Goal: Task Accomplishment & Management: Use online tool/utility

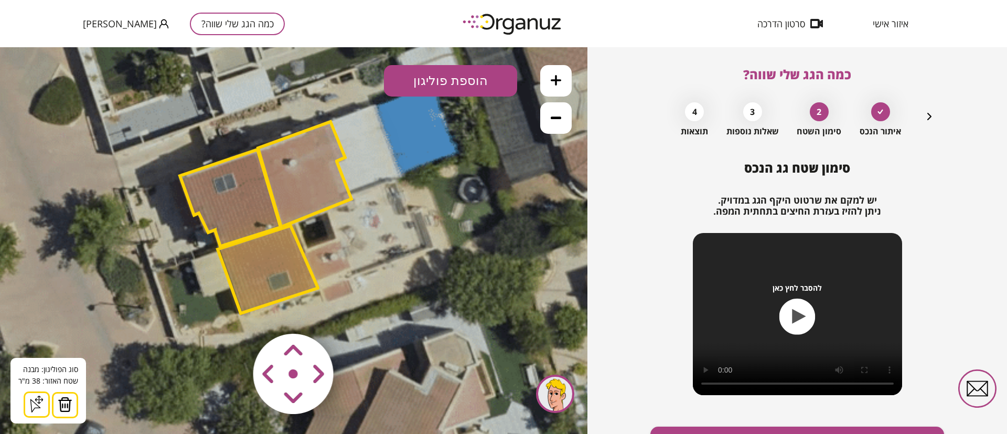
scroll to position [60, 0]
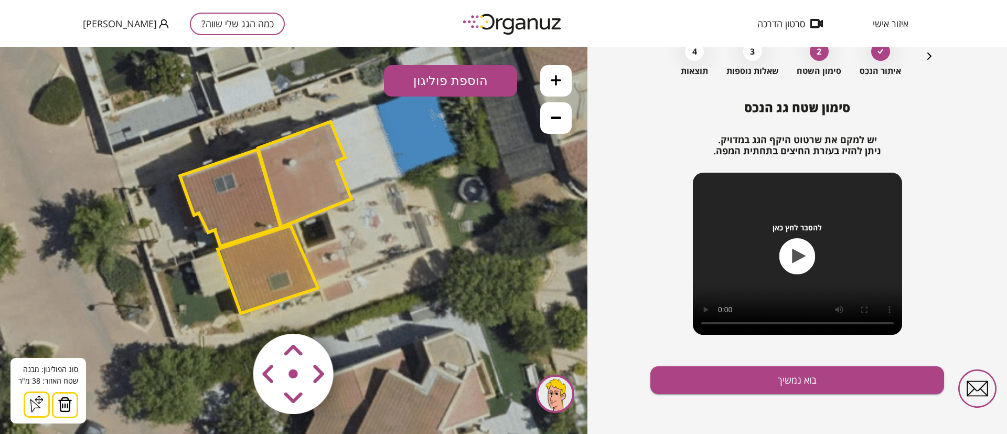
click at [927, 58] on icon "button" at bounding box center [929, 55] width 4 height 7
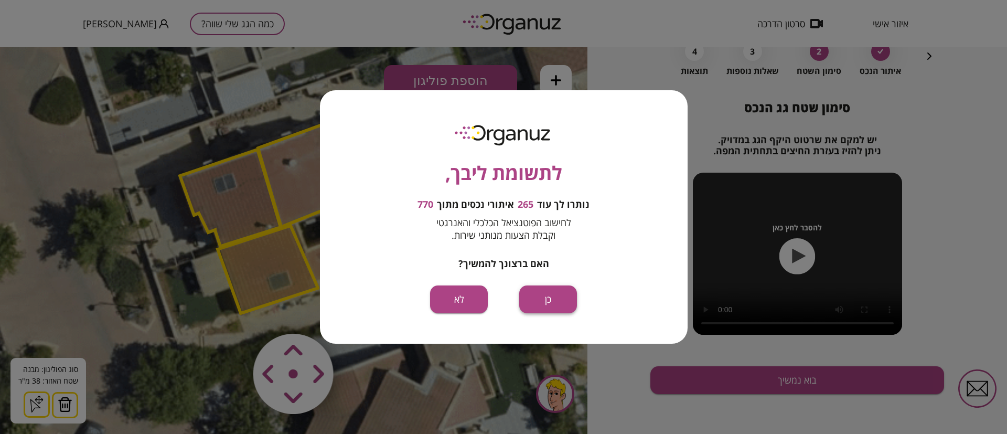
click at [0, 0] on button "כן" at bounding box center [0, 0] width 0 height 0
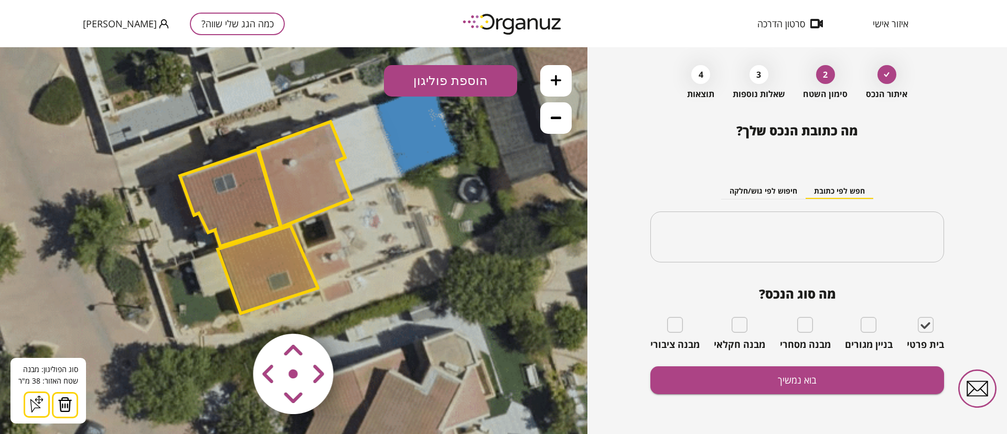
type input "**********"
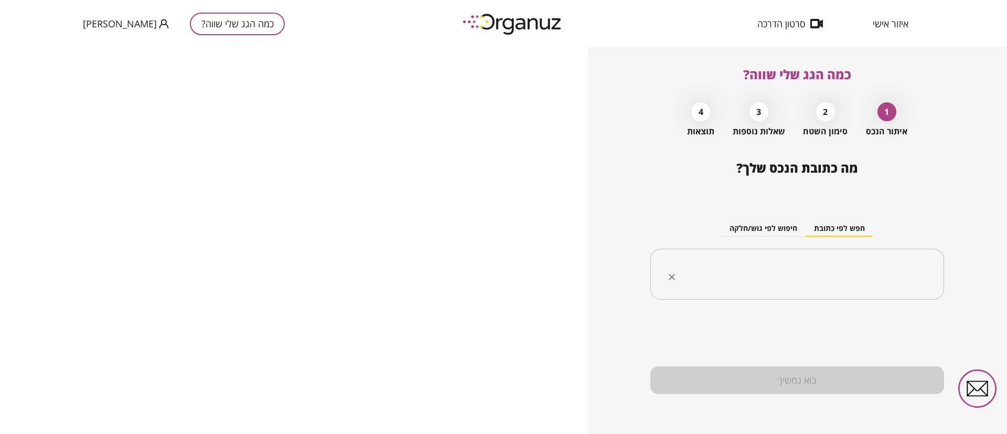
click at [841, 278] on input "text" at bounding box center [801, 274] width 261 height 26
paste input "**********"
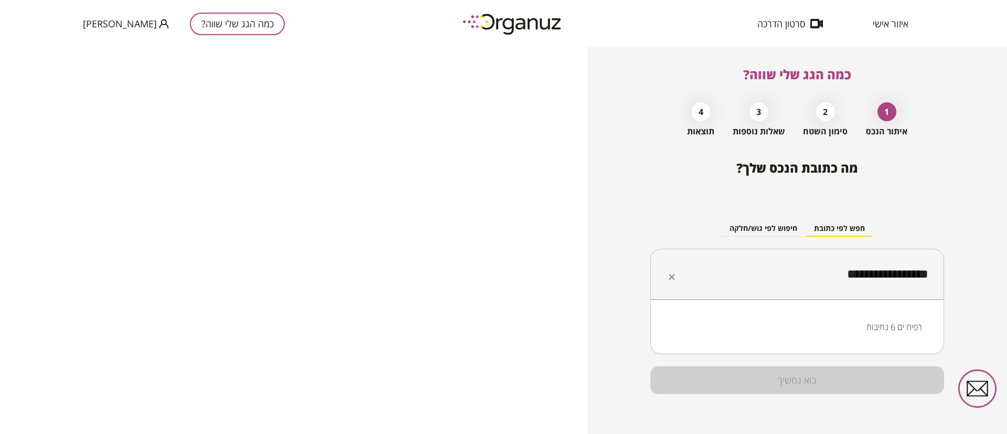
click at [887, 330] on li "רפיח ים 6 נתיבות" at bounding box center [797, 326] width 266 height 19
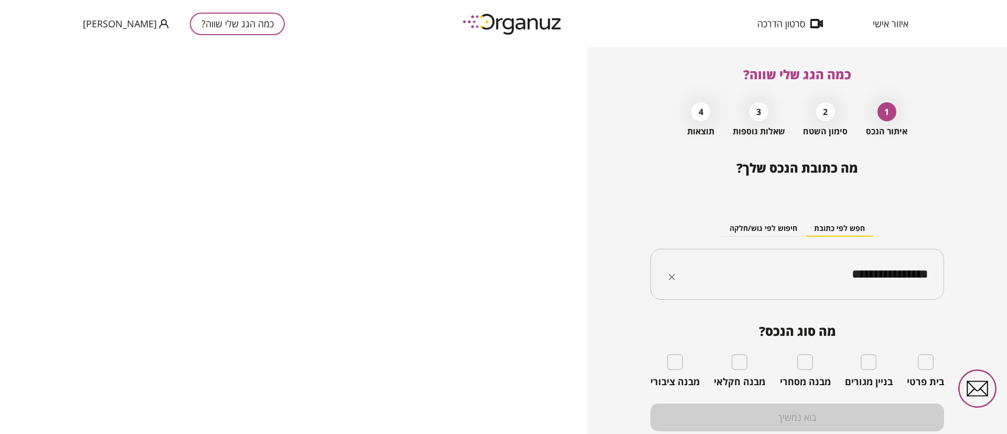
type input "**********"
click at [893, 23] on span "איזור אישי" at bounding box center [890, 23] width 36 height 10
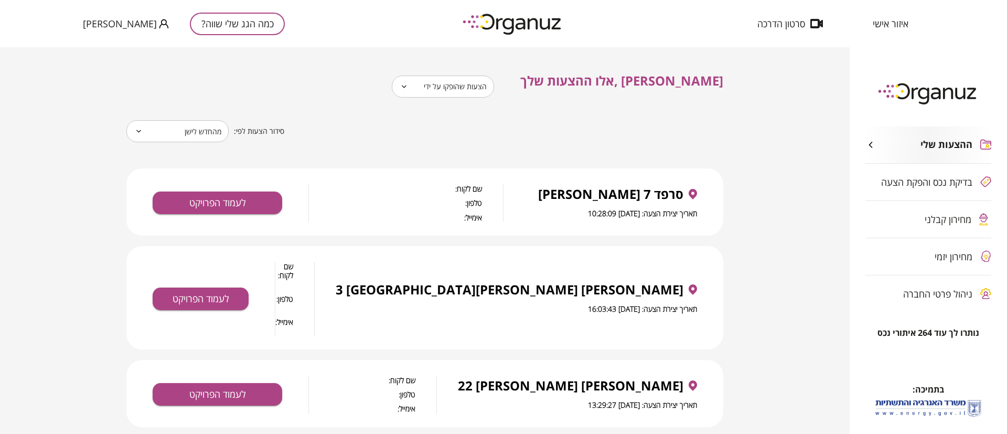
click at [515, 81] on body "**********" at bounding box center [503, 217] width 1007 height 434
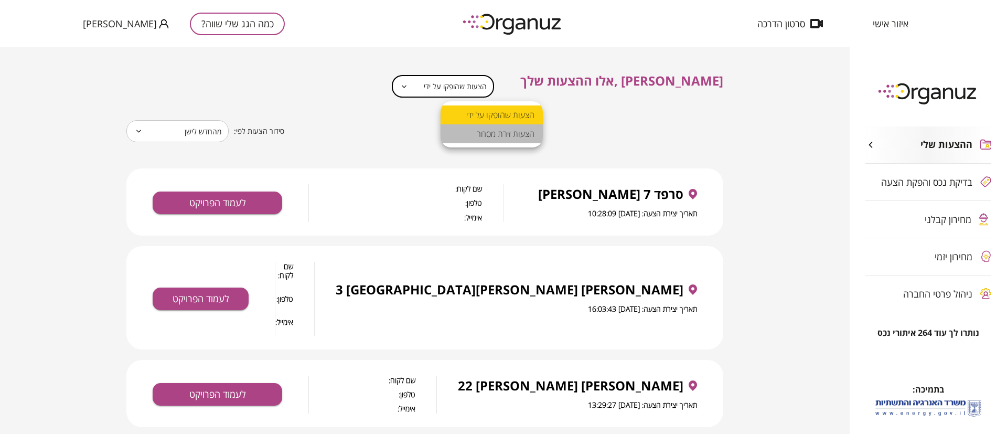
click at [498, 134] on li "הצעות זירת מסחר" at bounding box center [491, 133] width 102 height 19
type input "**********"
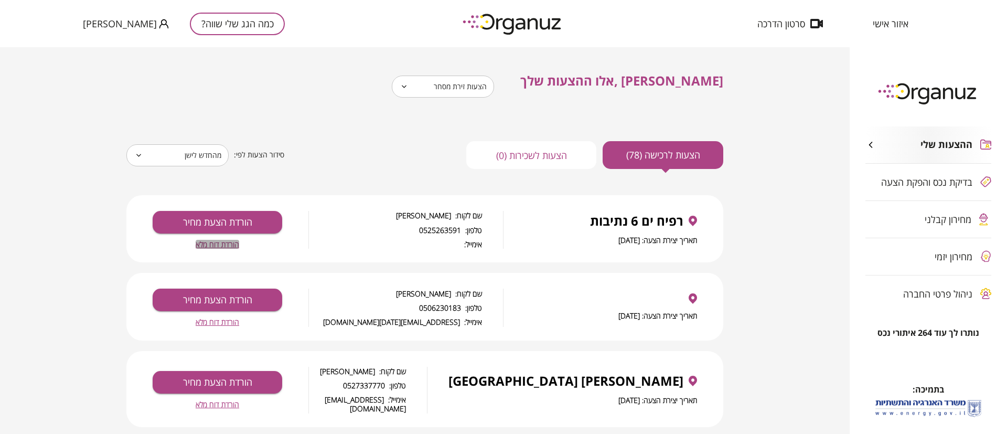
click at [221, 245] on span "הורדת דוח מלא" at bounding box center [218, 244] width 44 height 9
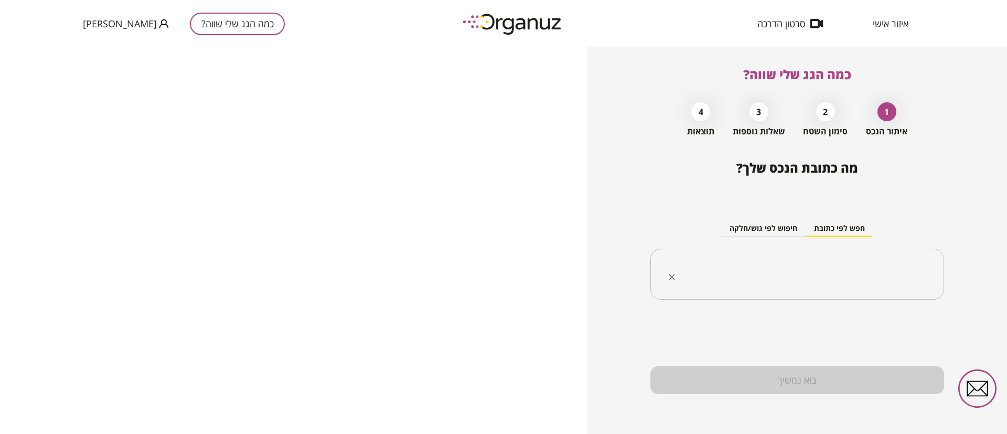
click at [855, 272] on input "text" at bounding box center [801, 274] width 261 height 26
paste input "**********"
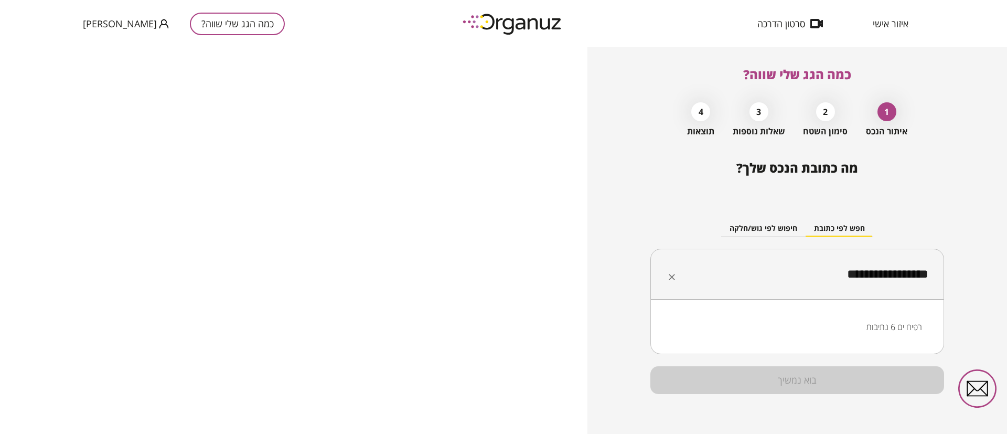
click at [889, 325] on li "רפיח ים 6 נתיבות" at bounding box center [797, 326] width 266 height 19
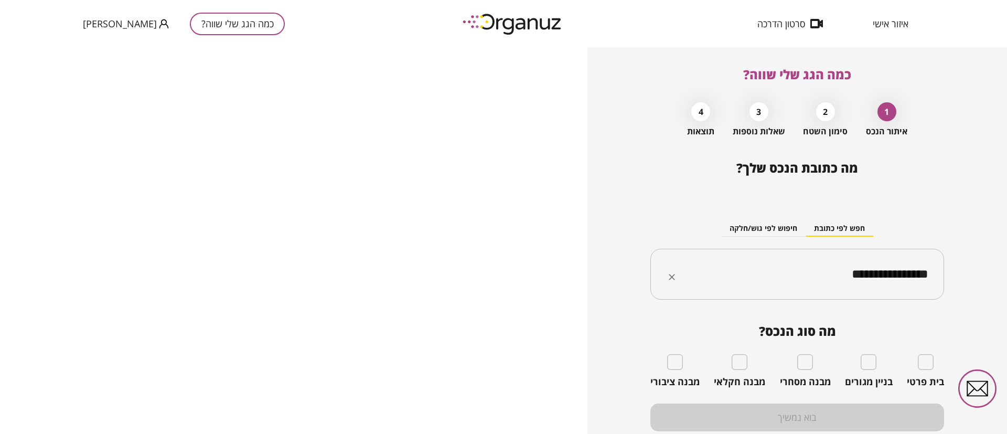
type input "**********"
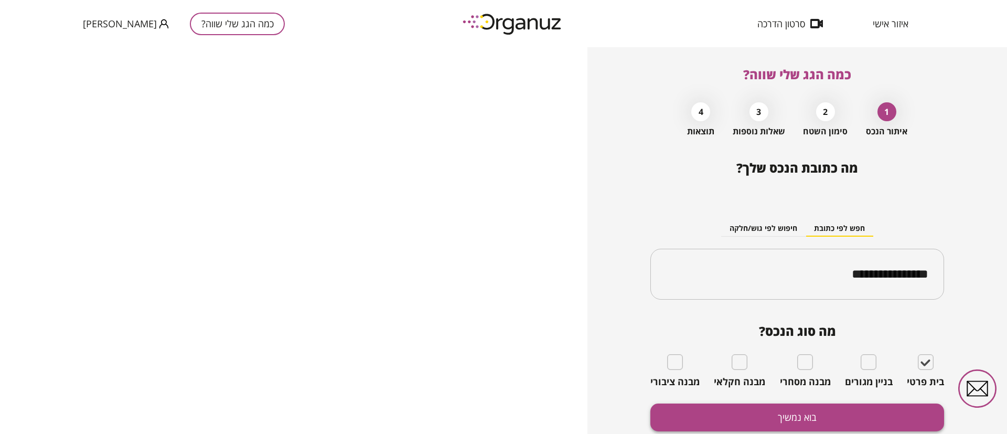
click at [880, 413] on button "בוא נמשיך" at bounding box center [797, 417] width 294 height 28
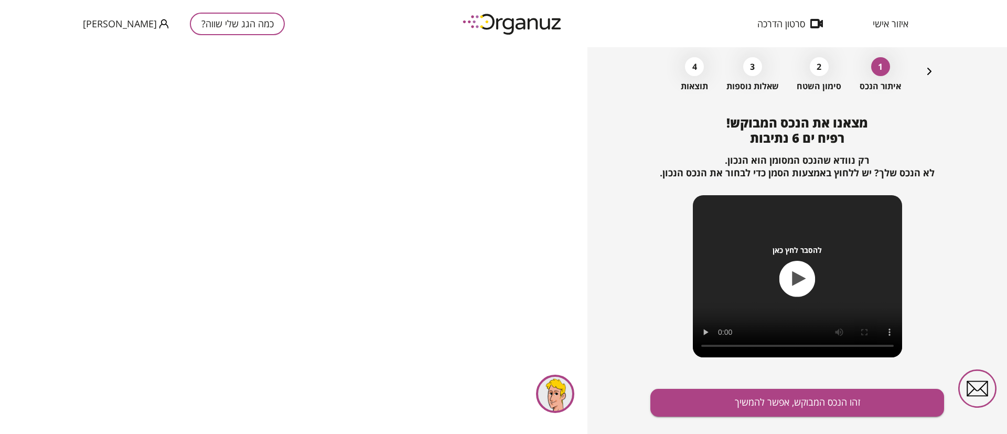
scroll to position [68, 0]
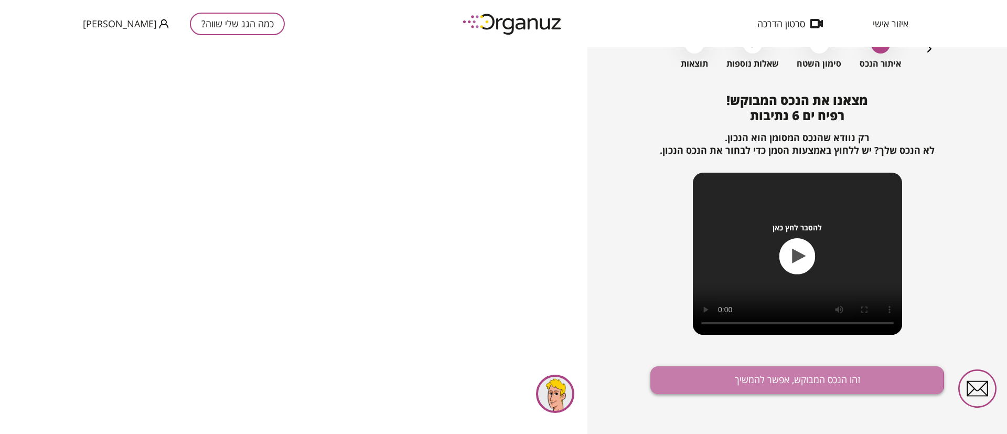
click at [786, 380] on button "זהו הנכס המבוקש, אפשר להמשיך" at bounding box center [797, 380] width 294 height 28
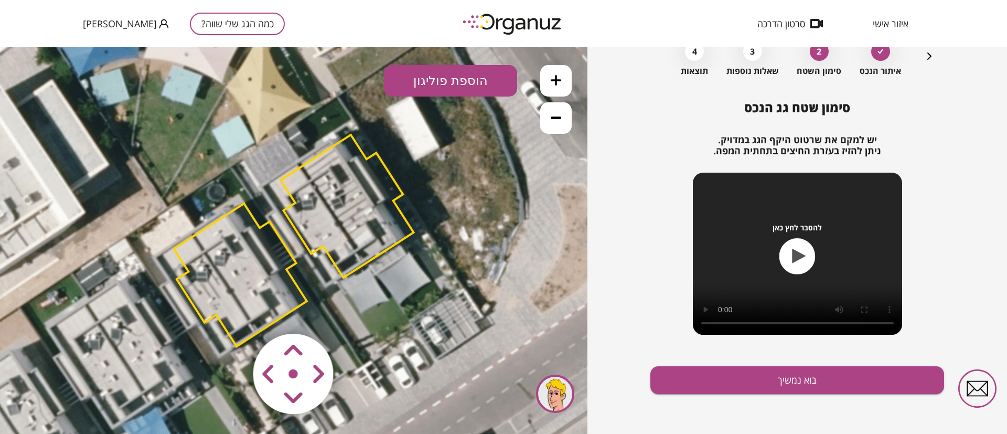
click at [224, 242] on polygon at bounding box center [240, 274] width 133 height 143
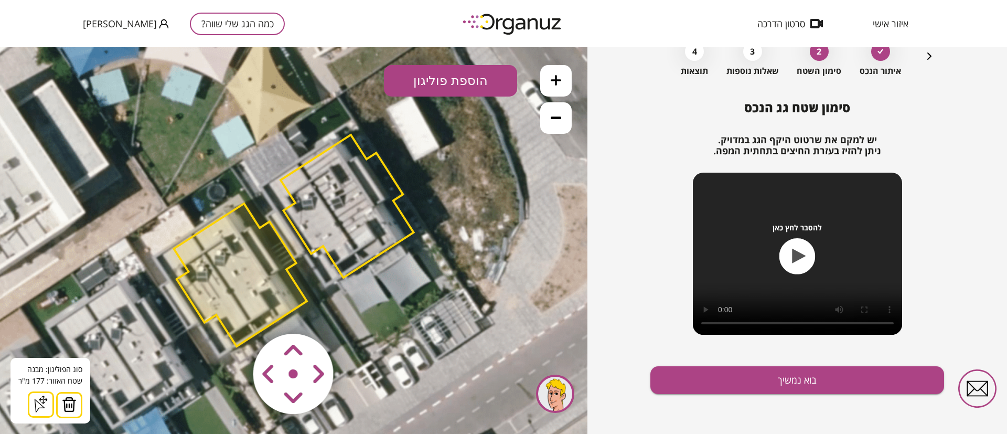
click at [70, 404] on img at bounding box center [69, 404] width 15 height 16
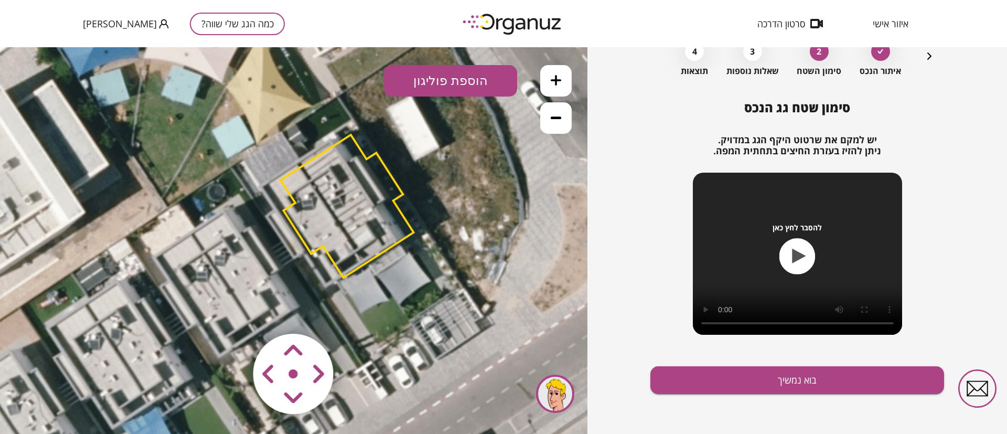
click at [341, 195] on polygon at bounding box center [346, 206] width 133 height 143
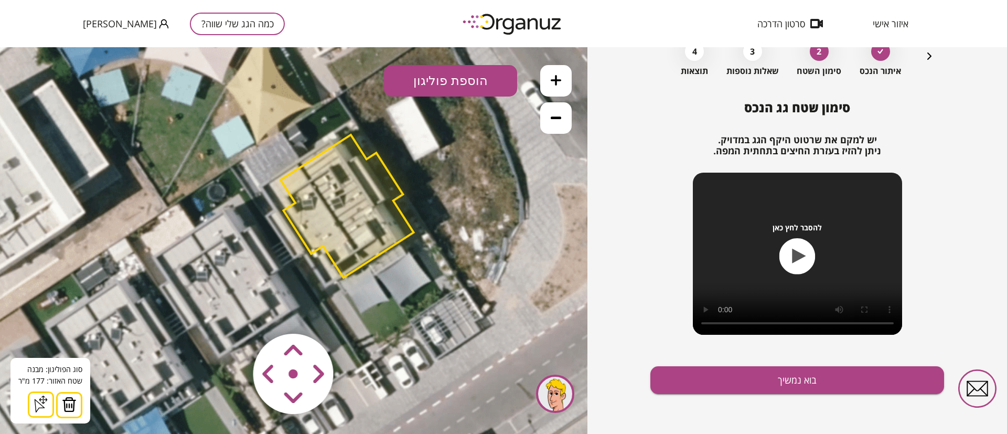
click at [70, 403] on img at bounding box center [69, 404] width 15 height 16
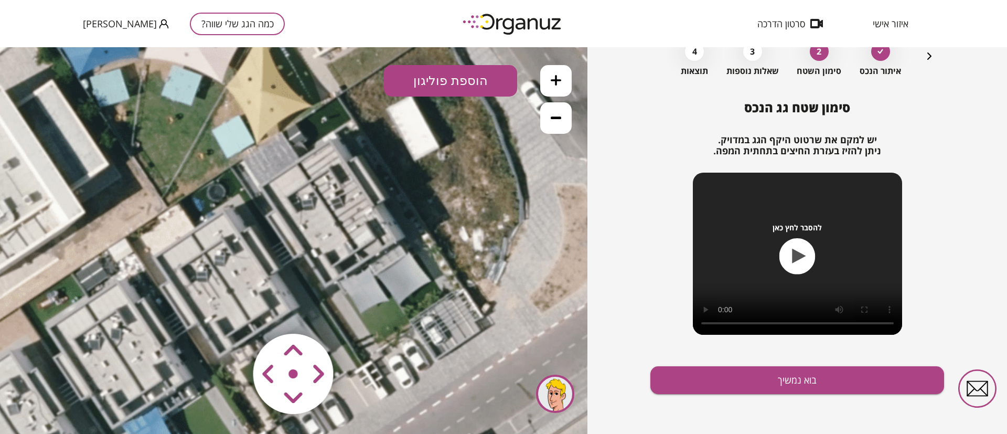
click at [555, 80] on icon at bounding box center [555, 80] width 10 height 10
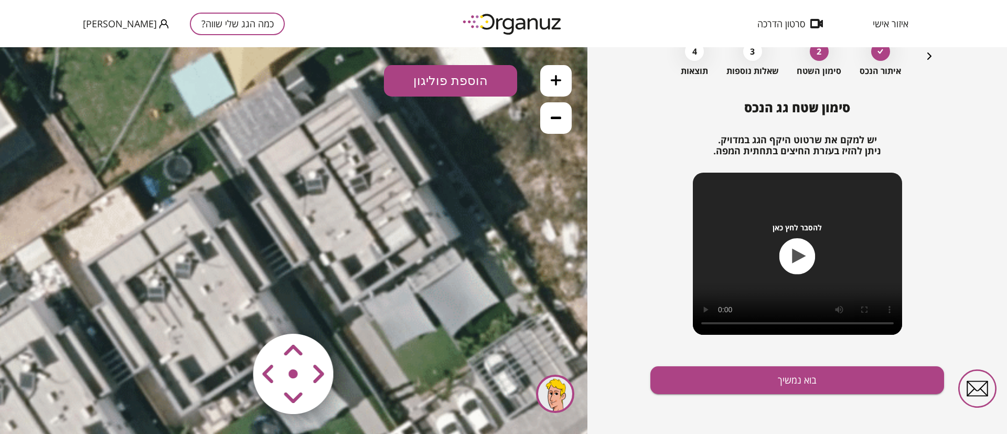
drag, startPoint x: 396, startPoint y: 251, endPoint x: 409, endPoint y: 299, distance: 49.5
click at [409, 299] on icon at bounding box center [294, 241] width 1132 height 1132
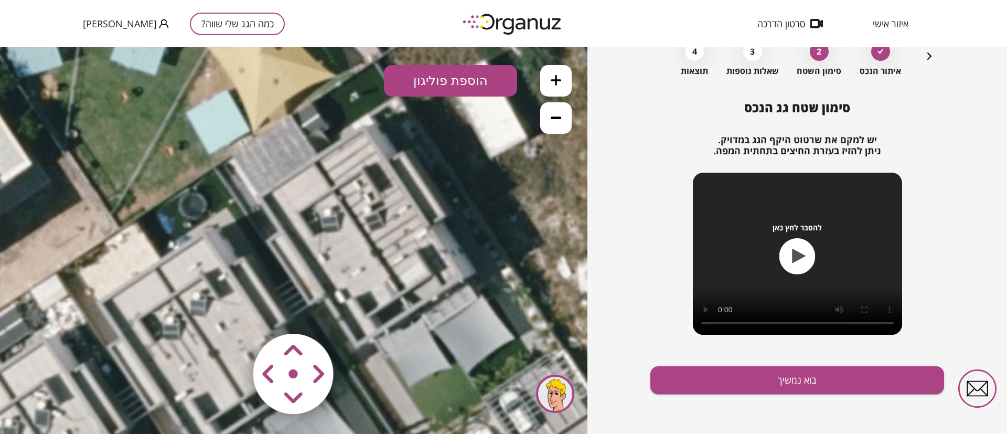
drag, startPoint x: 412, startPoint y: 265, endPoint x: 420, endPoint y: 235, distance: 31.5
click at [420, 235] on icon at bounding box center [309, 278] width 1132 height 1132
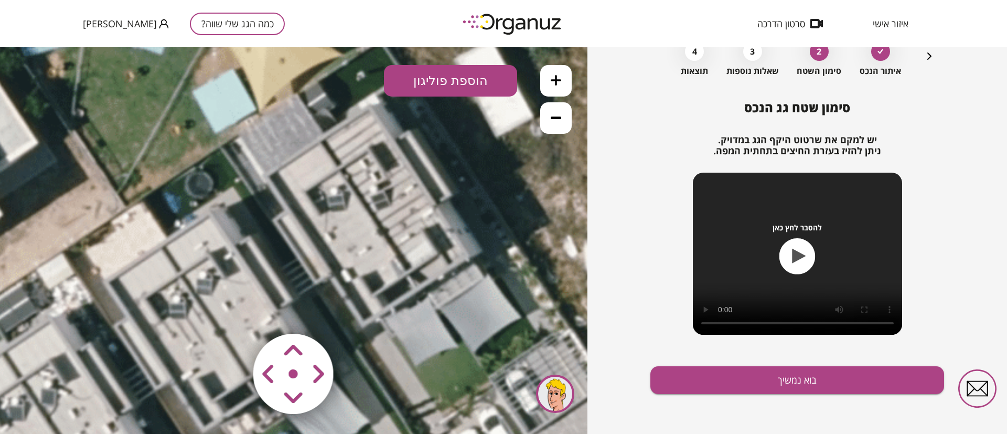
drag, startPoint x: 446, startPoint y: 75, endPoint x: 448, endPoint y: 92, distance: 17.4
click at [446, 75] on button "הוספת פוליגון" at bounding box center [450, 80] width 133 height 31
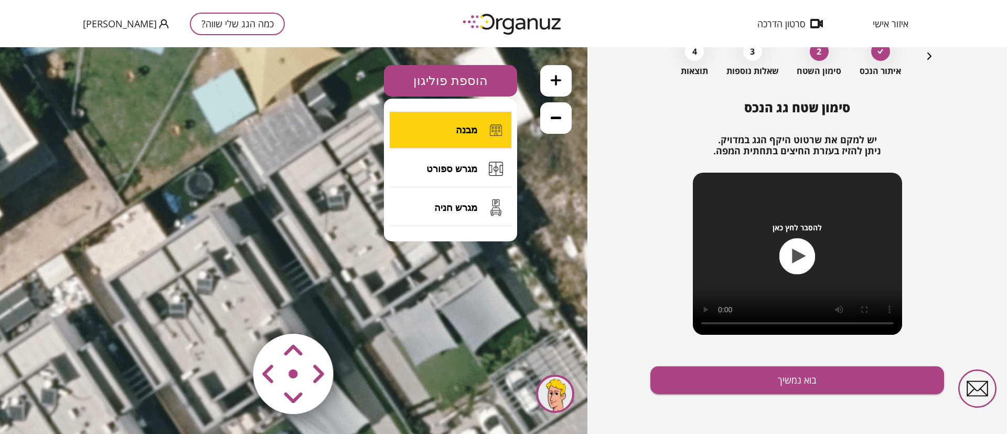
click at [472, 125] on span "מבנה" at bounding box center [466, 130] width 21 height 12
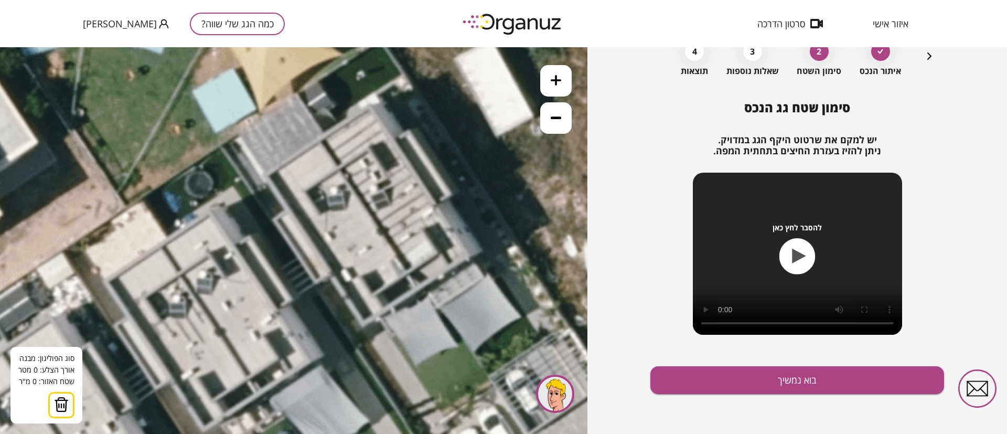
click at [322, 140] on icon at bounding box center [315, 257] width 1132 height 1132
click at [340, 168] on icon at bounding box center [315, 257] width 1132 height 1132
click at [303, 190] on polygon at bounding box center [321, 165] width 37 height 50
click at [324, 221] on polygon at bounding box center [321, 180] width 37 height 81
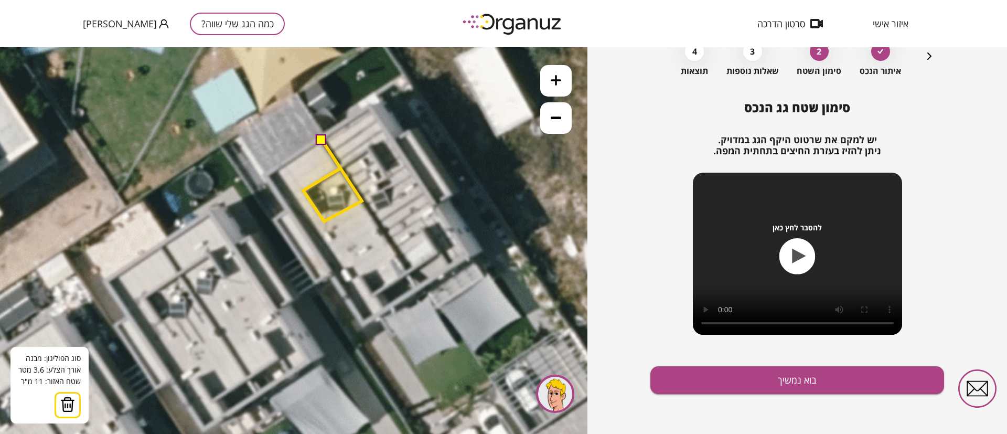
click at [362, 201] on polygon at bounding box center [332, 180] width 59 height 81
click at [410, 271] on icon at bounding box center [315, 257] width 1132 height 1132
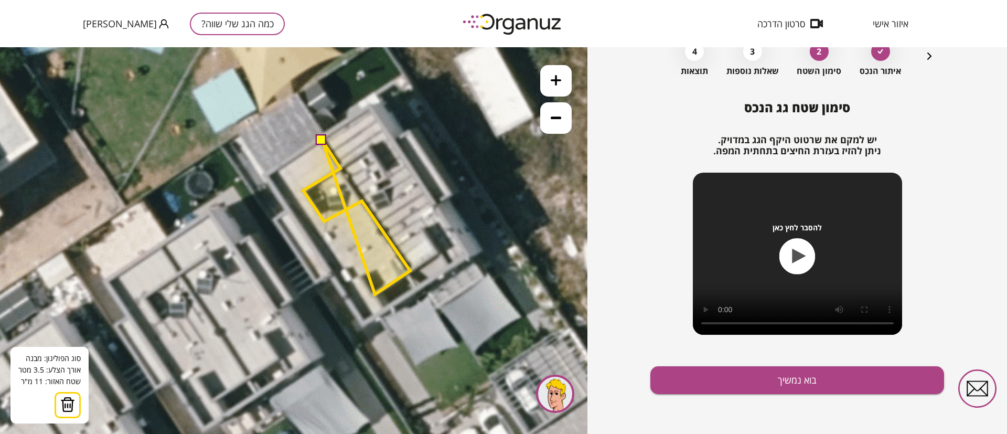
click at [375, 294] on polygon at bounding box center [356, 217] width 107 height 154
click at [385, 309] on icon at bounding box center [315, 257] width 1132 height 1132
click at [385, 309] on polygon at bounding box center [356, 224] width 107 height 170
click at [362, 322] on polygon at bounding box center [356, 230] width 107 height 183
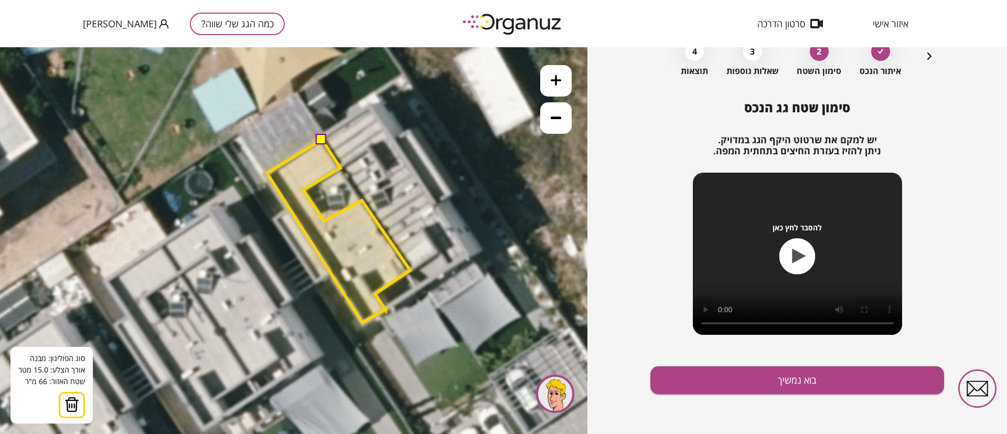
click at [267, 172] on polygon at bounding box center [338, 230] width 143 height 183
click at [267, 175] on polygon at bounding box center [338, 230] width 143 height 183
click at [320, 136] on button at bounding box center [321, 138] width 10 height 10
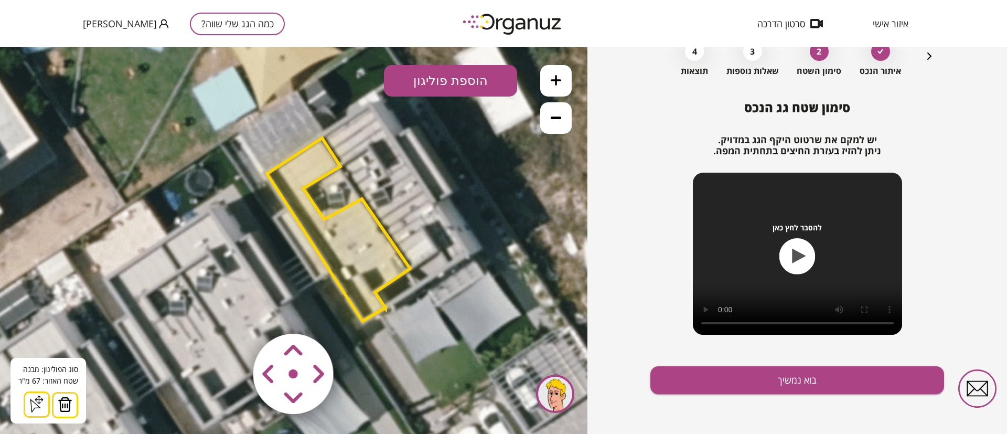
click at [458, 79] on button "הוספת פוליגון" at bounding box center [450, 80] width 133 height 31
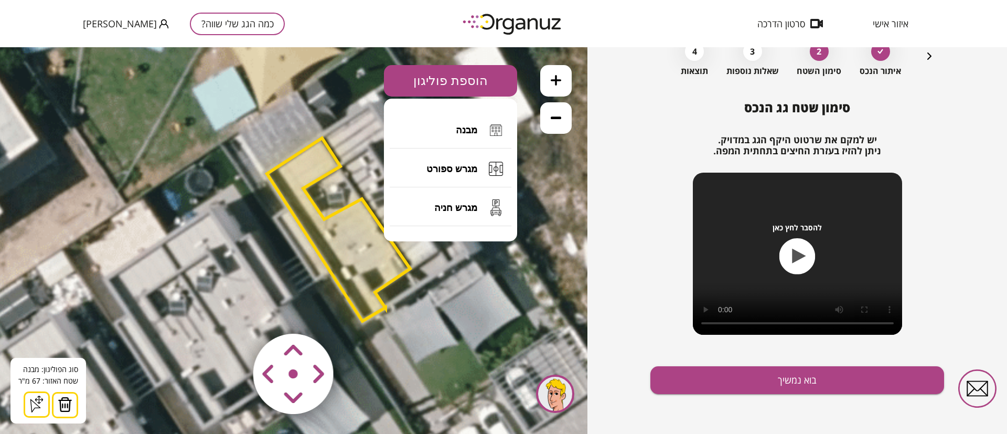
click at [331, 67] on icon at bounding box center [315, 255] width 1132 height 1132
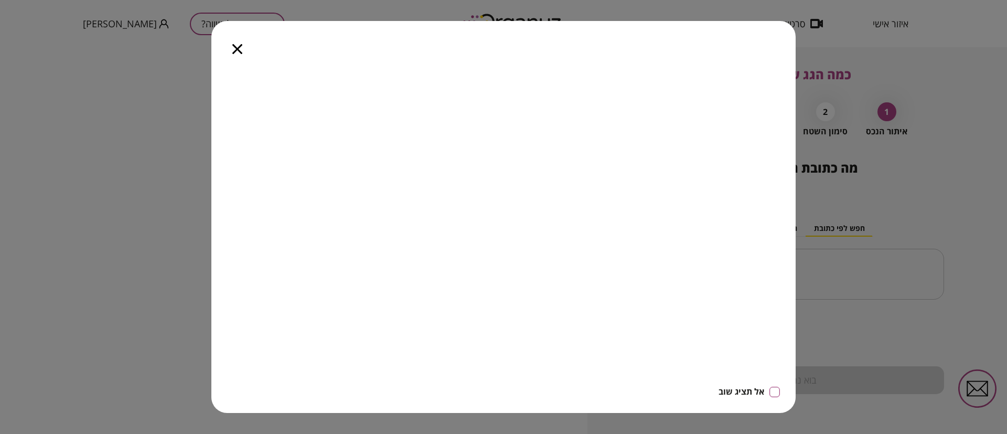
click at [240, 47] on icon "button" at bounding box center [237, 49] width 10 height 10
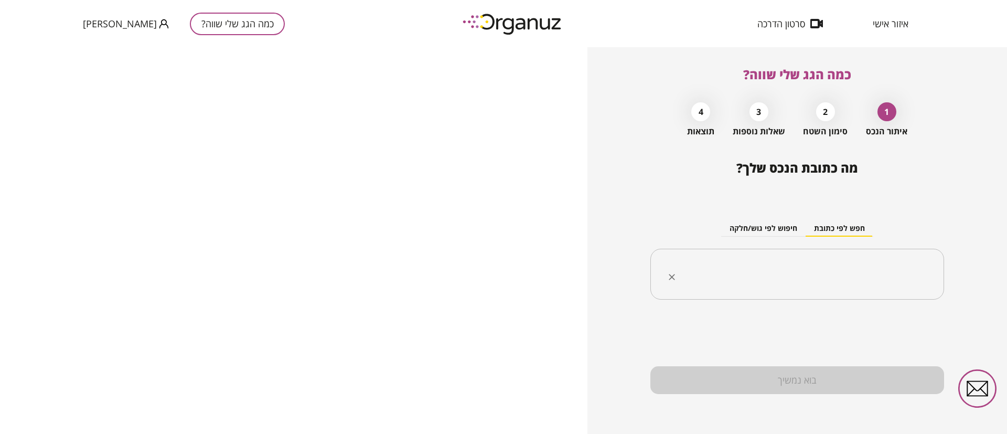
click at [801, 264] on input "text" at bounding box center [801, 274] width 261 height 26
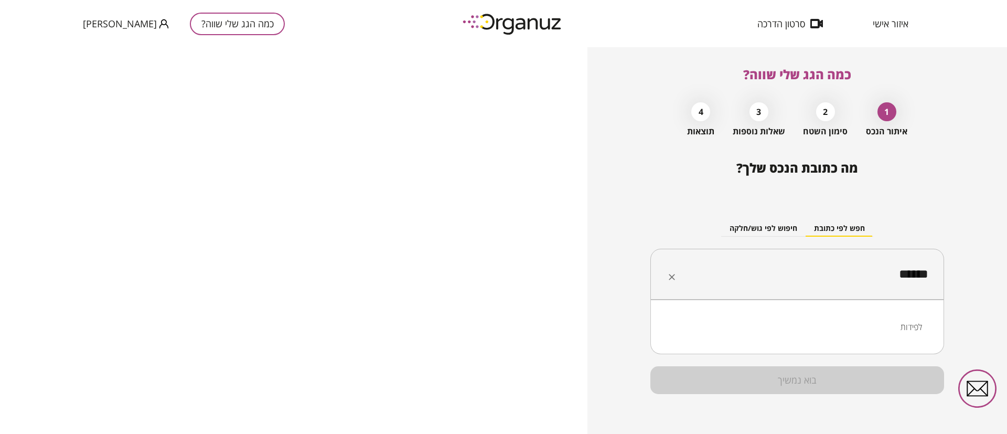
click at [909, 323] on li "לפידות" at bounding box center [797, 326] width 266 height 19
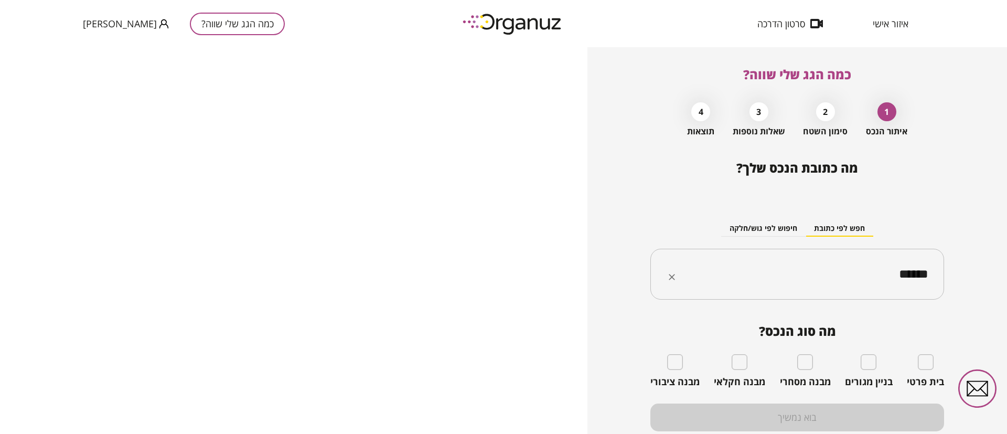
type input "******"
